Goal: Task Accomplishment & Management: Manage account settings

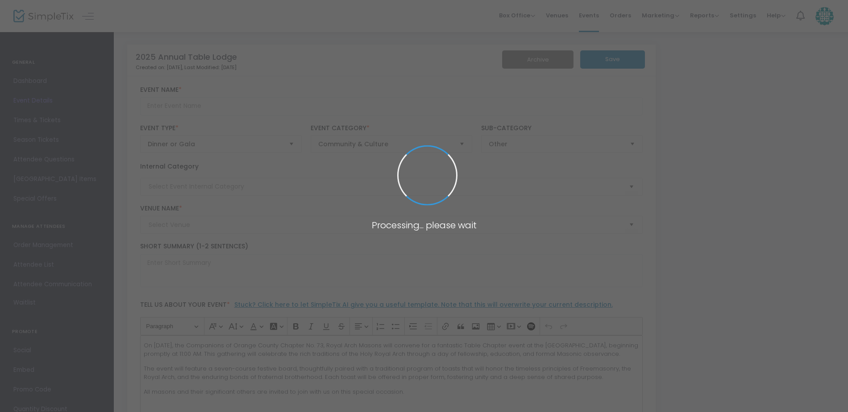
type input "2025 Annual Table Lodge"
type textarea "Enjoy a 7-course festive board, formal toasts, and companionship. A day of fell…"
type input "RSVP"
type input "[GEOGRAPHIC_DATA]"
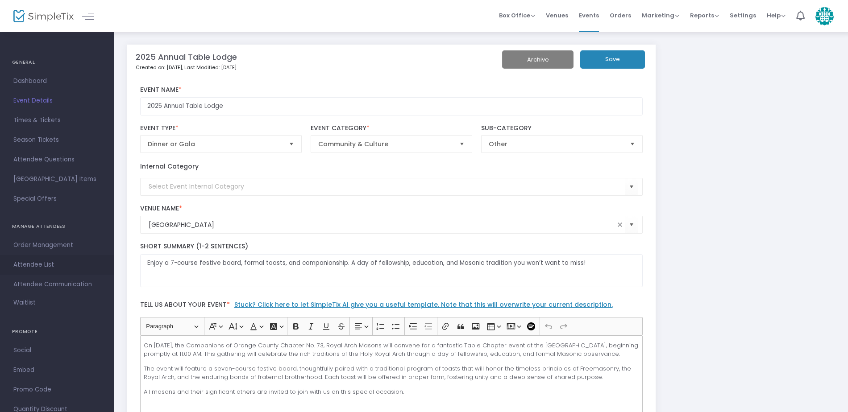
click at [57, 264] on span "Attendee List" at bounding box center [56, 265] width 87 height 12
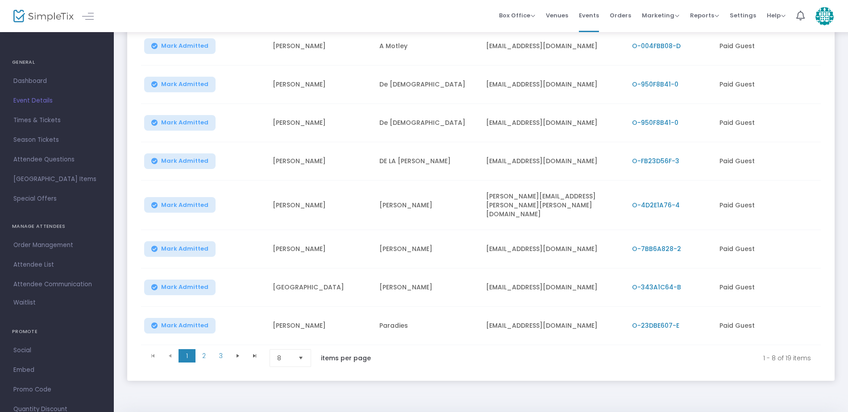
scroll to position [168, 0]
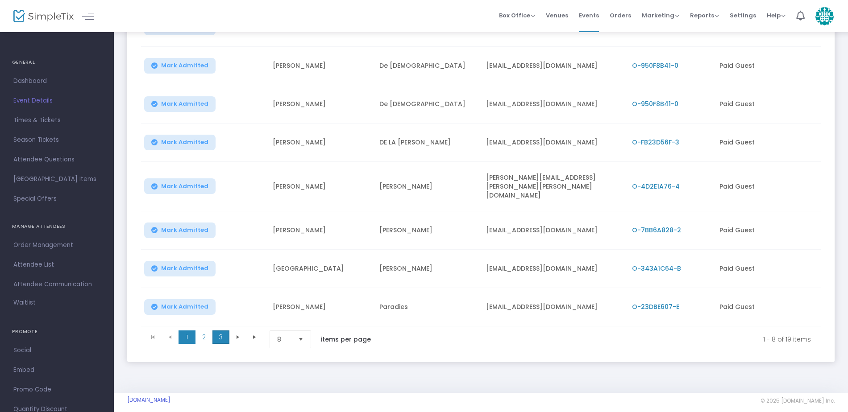
click at [222, 331] on span "3" at bounding box center [220, 337] width 17 height 13
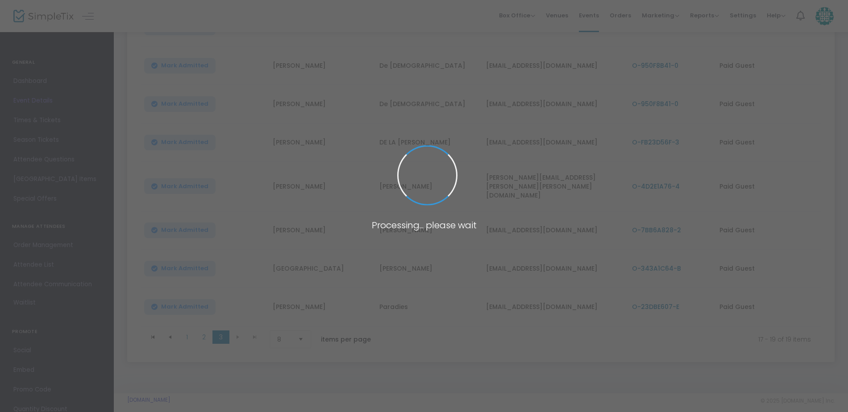
scroll to position [0, 0]
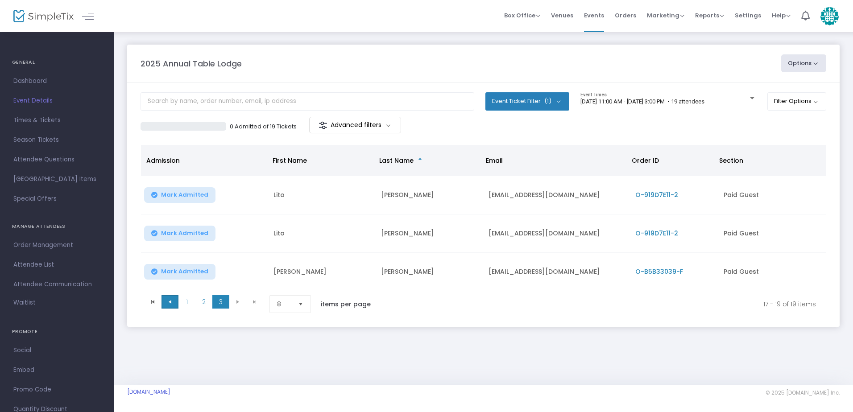
click at [172, 306] on span at bounding box center [169, 301] width 17 height 13
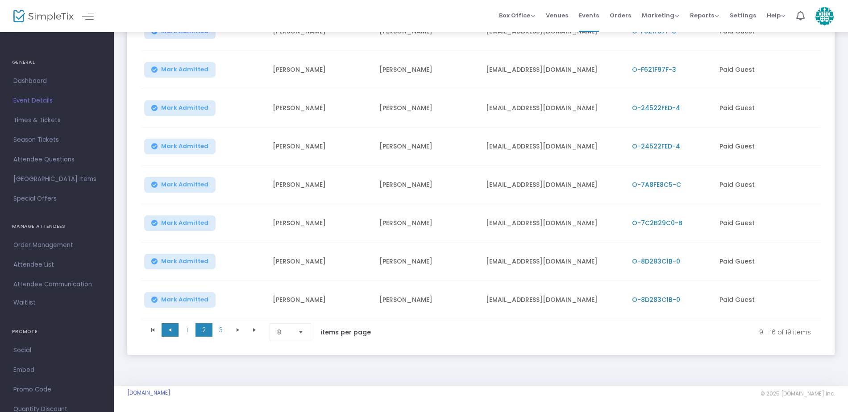
scroll to position [168, 0]
click at [168, 332] on span at bounding box center [169, 329] width 17 height 13
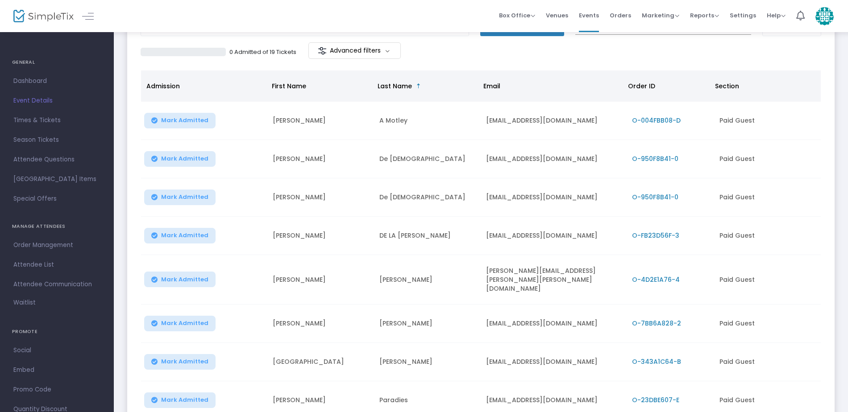
scroll to position [79, 0]
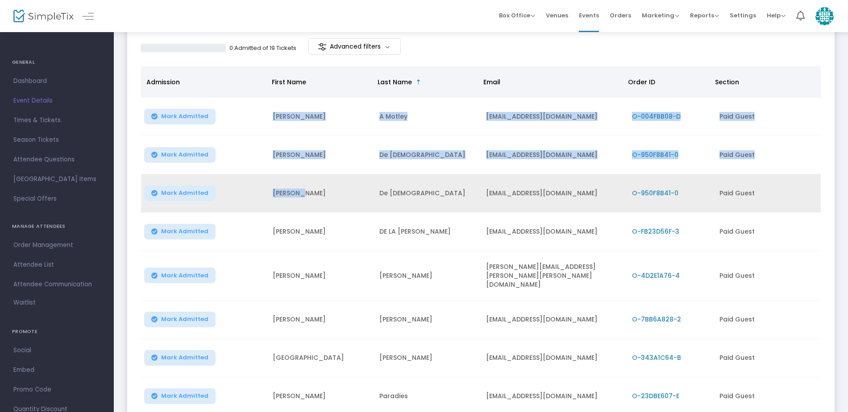
drag, startPoint x: 267, startPoint y: 119, endPoint x: 332, endPoint y: 182, distance: 90.5
click at [332, 182] on tbody "[PERSON_NAME] [PERSON_NAME] [EMAIL_ADDRESS][DOMAIN_NAME] O-004FBB08-D Paid Gues…" at bounding box center [480, 257] width 679 height 318
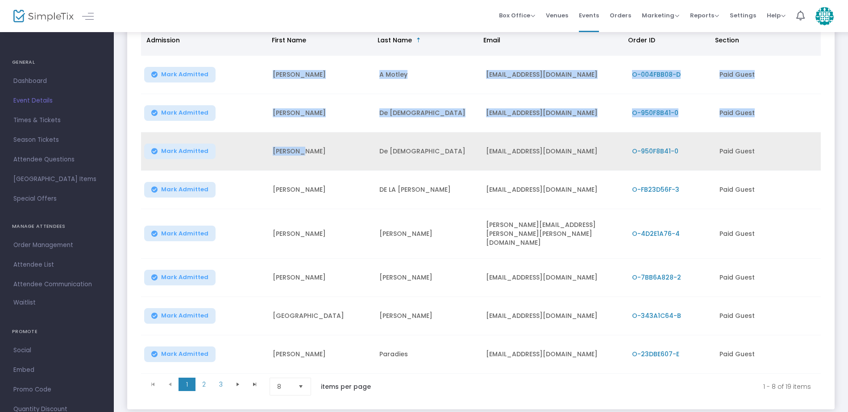
scroll to position [123, 0]
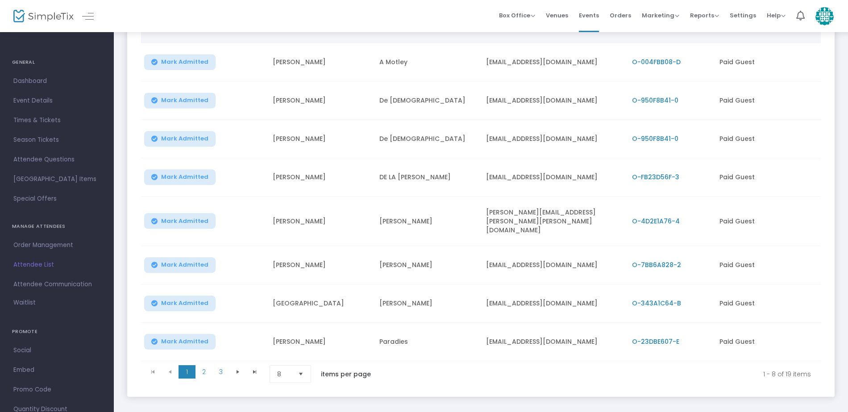
scroll to position [168, 0]
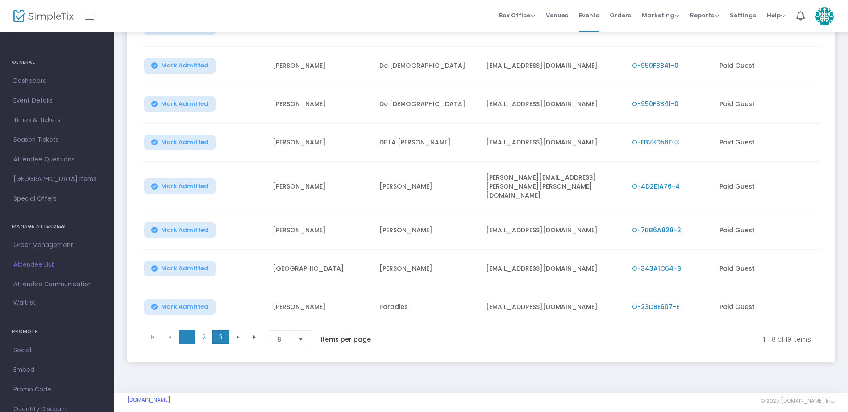
click at [220, 331] on span "3" at bounding box center [220, 337] width 17 height 13
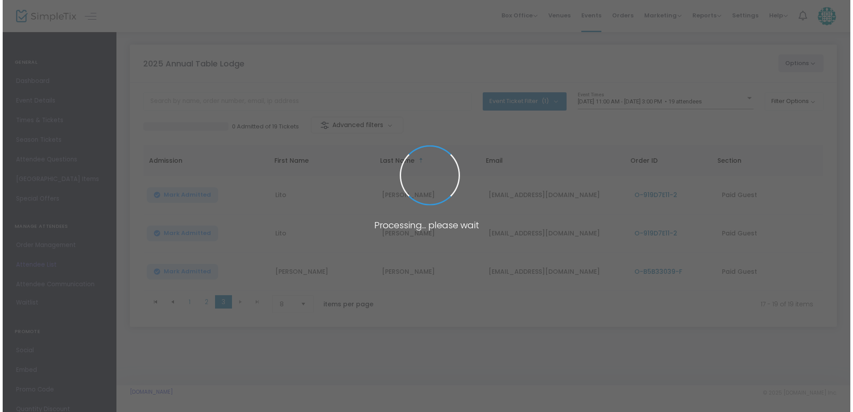
scroll to position [0, 0]
